Goal: Task Accomplishment & Management: Complete application form

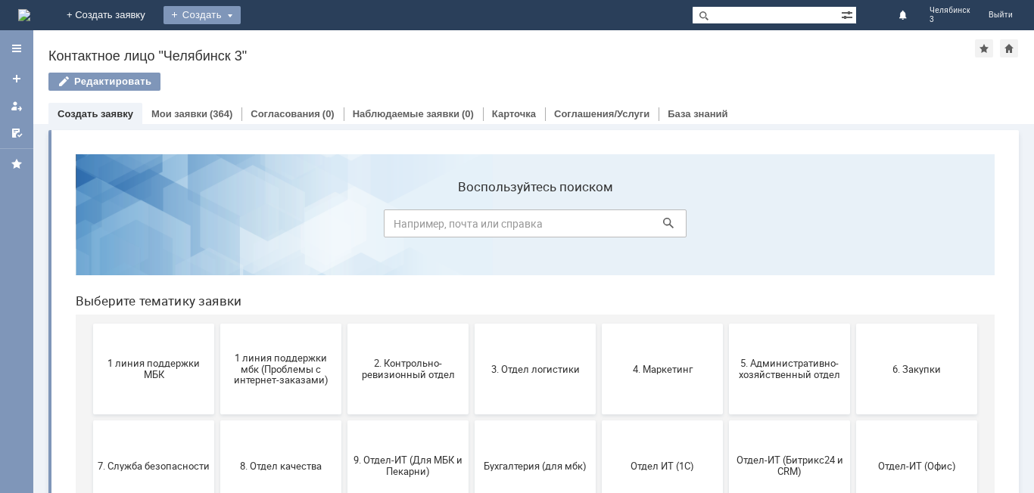
click at [241, 11] on div "Создать" at bounding box center [201, 15] width 77 height 18
click at [282, 43] on link "Заявка" at bounding box center [224, 45] width 115 height 18
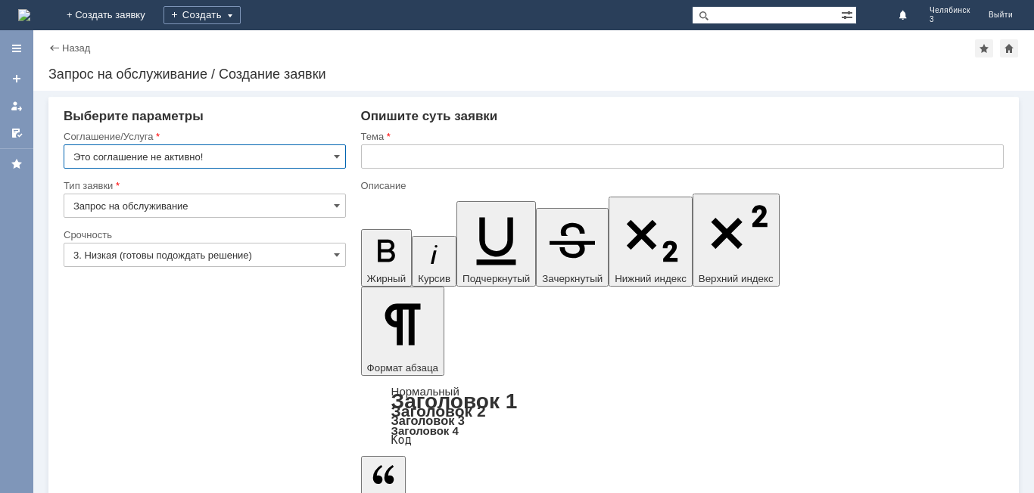
click at [210, 160] on input "Это соглашение не активно!" at bounding box center [205, 157] width 282 height 24
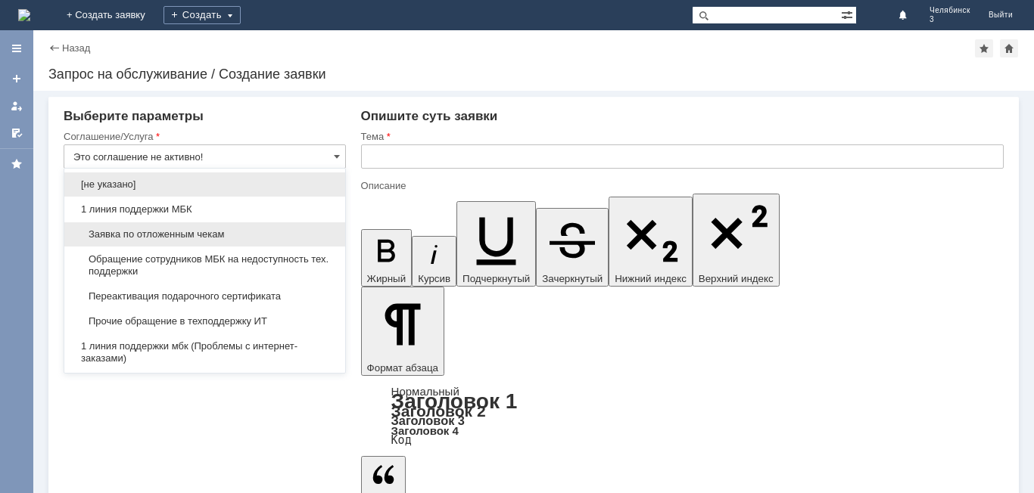
click at [220, 235] on span "Заявка по отложенным чекам" at bounding box center [204, 235] width 263 height 12
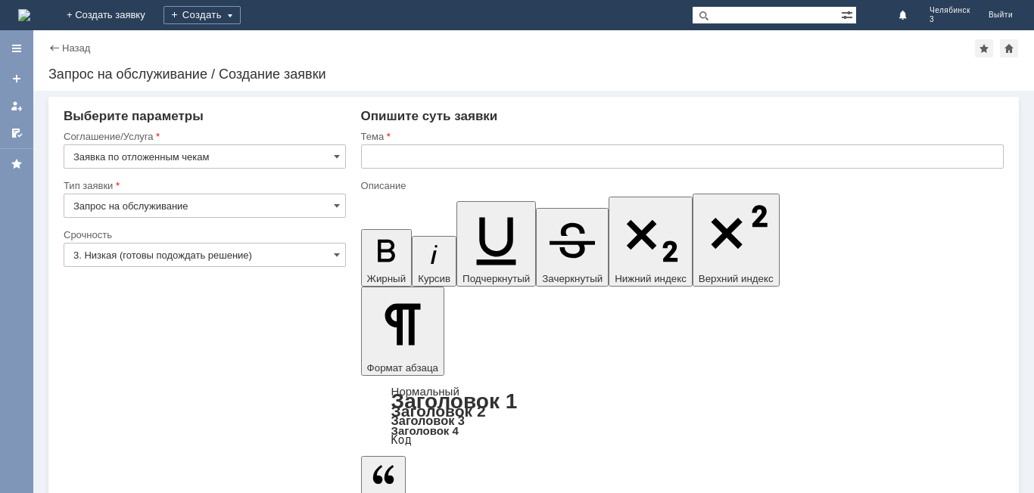
type input "Заявка по отложенным чекам"
click at [425, 161] on input "text" at bounding box center [682, 157] width 643 height 24
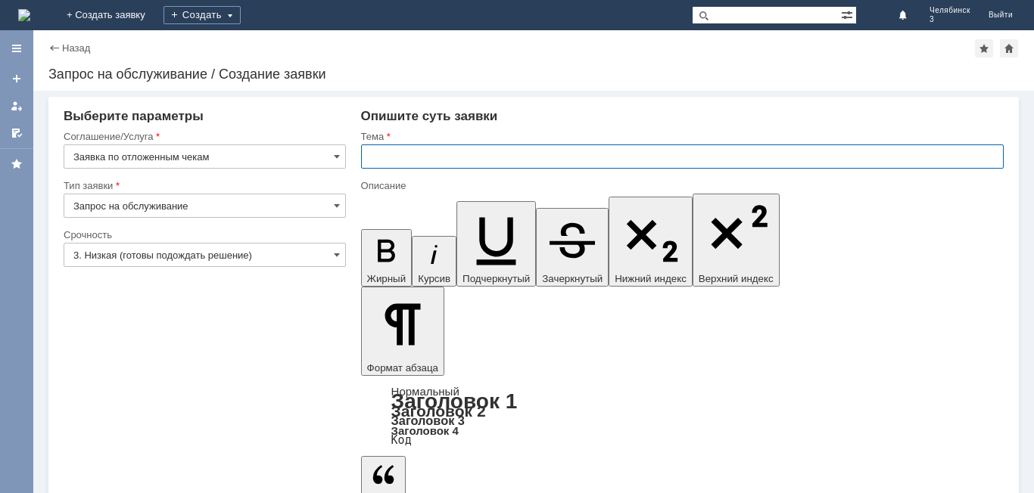
type input "Ч"
type input "отложенные чеки"
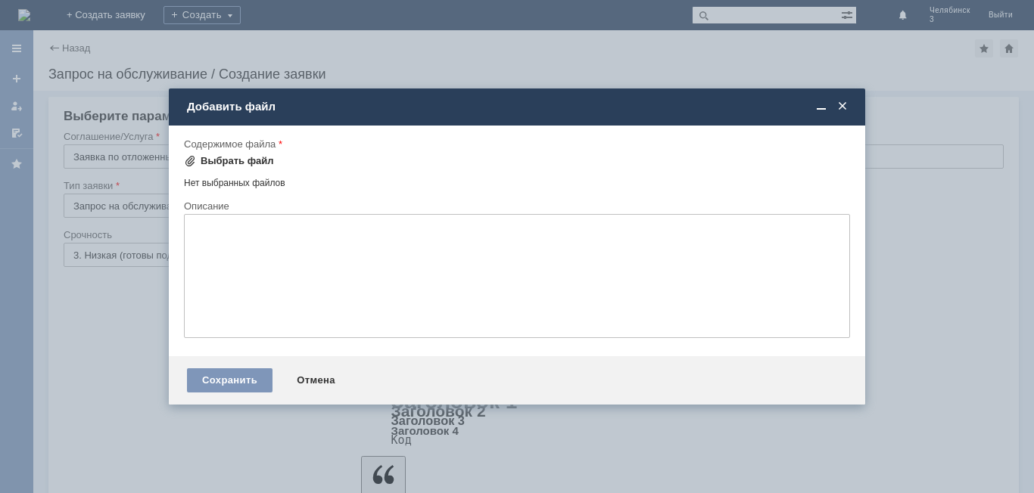
click at [226, 157] on div "Выбрать файл" at bounding box center [237, 161] width 73 height 12
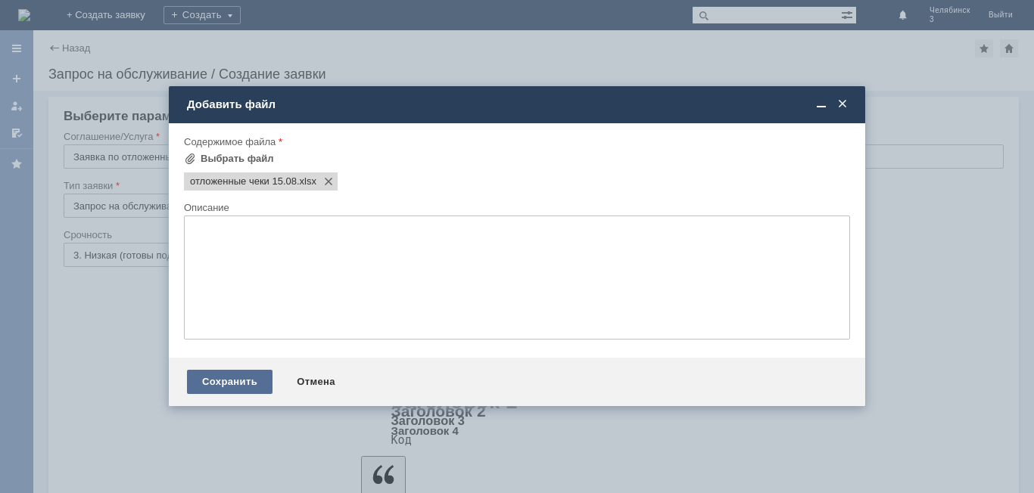
click at [242, 371] on div "Сохранить" at bounding box center [230, 382] width 86 height 24
